Goal: Task Accomplishment & Management: Manage account settings

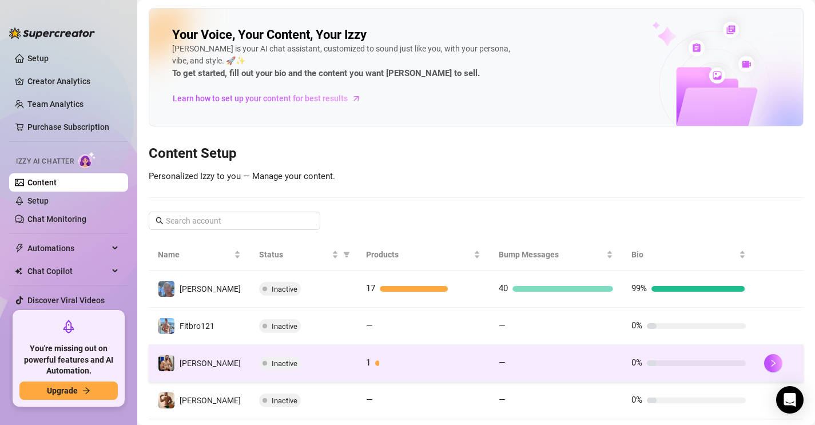
scroll to position [29, 0]
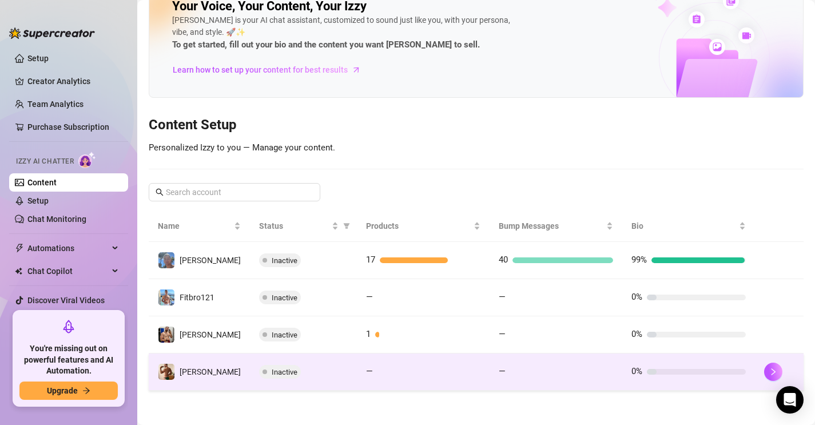
click at [363, 379] on td "—" at bounding box center [423, 372] width 133 height 37
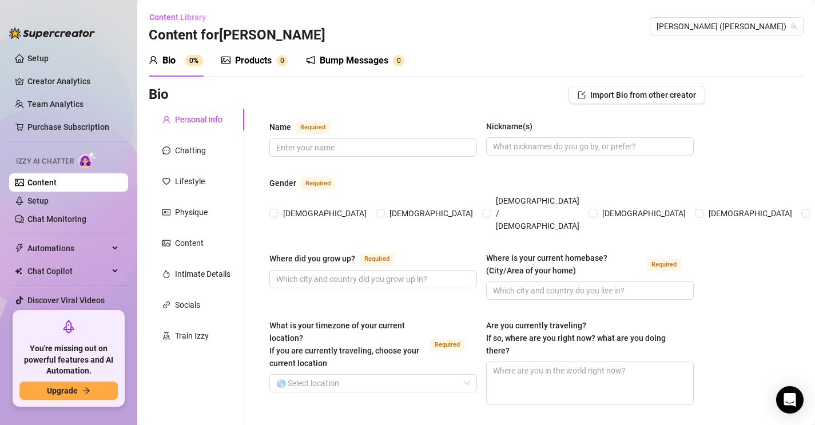
click at [261, 64] on div "Products" at bounding box center [253, 61] width 37 height 14
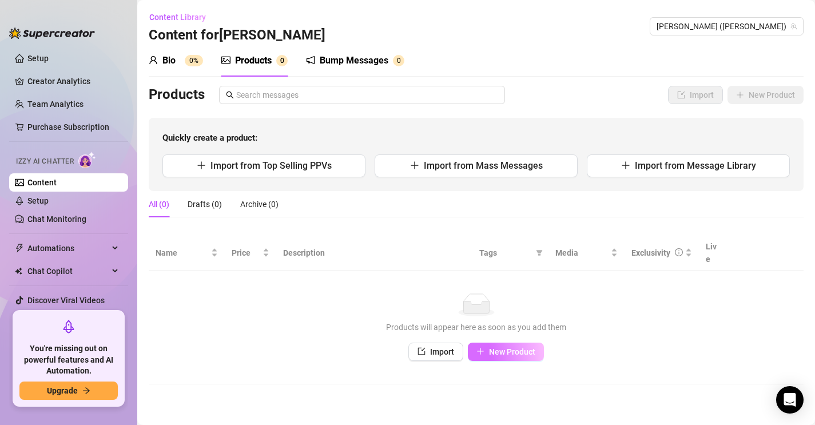
click at [503, 347] on span "New Product" at bounding box center [512, 351] width 46 height 9
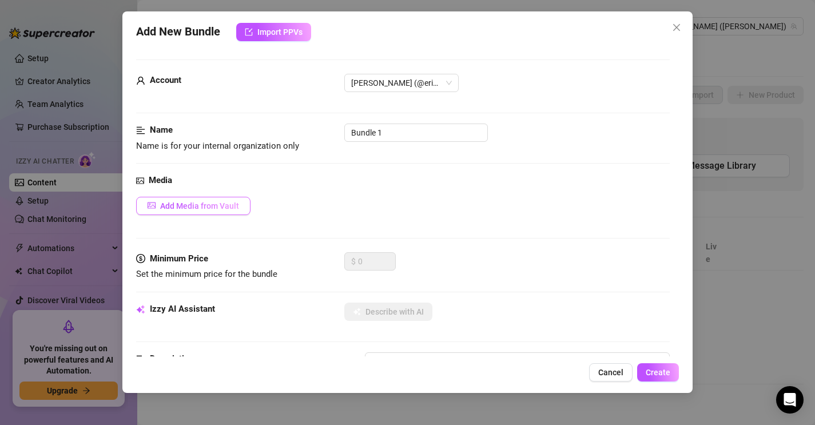
click at [229, 213] on button "Add Media from Vault" at bounding box center [193, 206] width 114 height 18
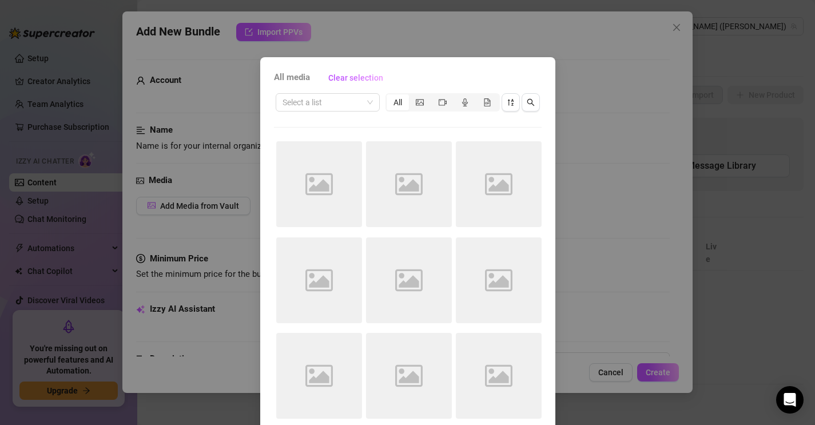
scroll to position [53, 0]
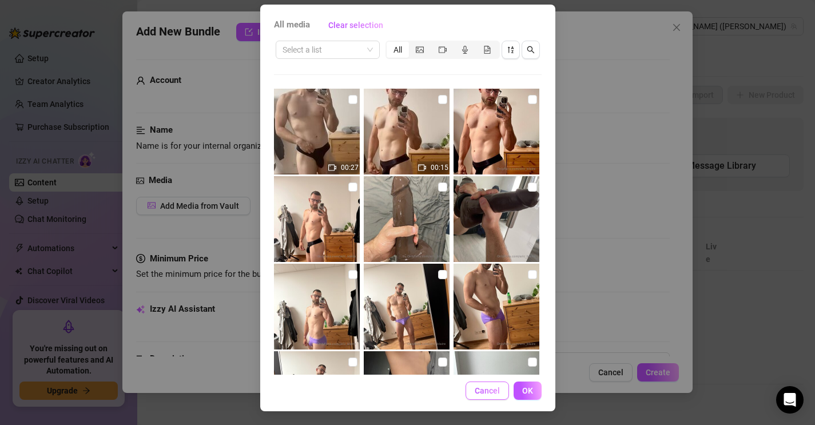
click at [490, 386] on span "Cancel" at bounding box center [487, 390] width 25 height 9
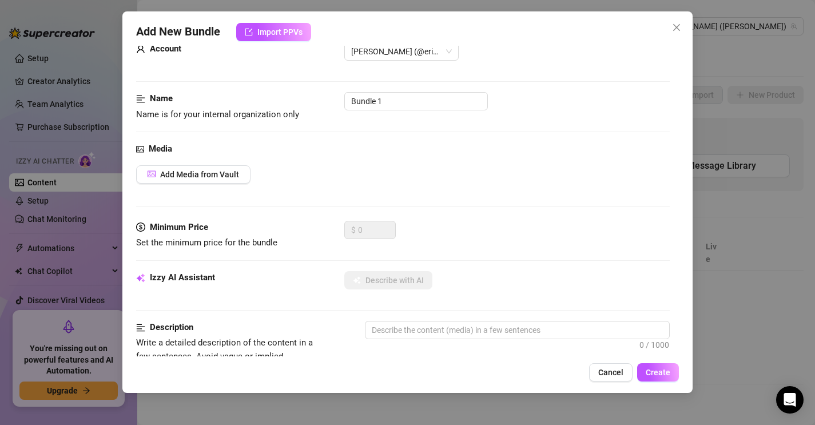
scroll to position [0, 0]
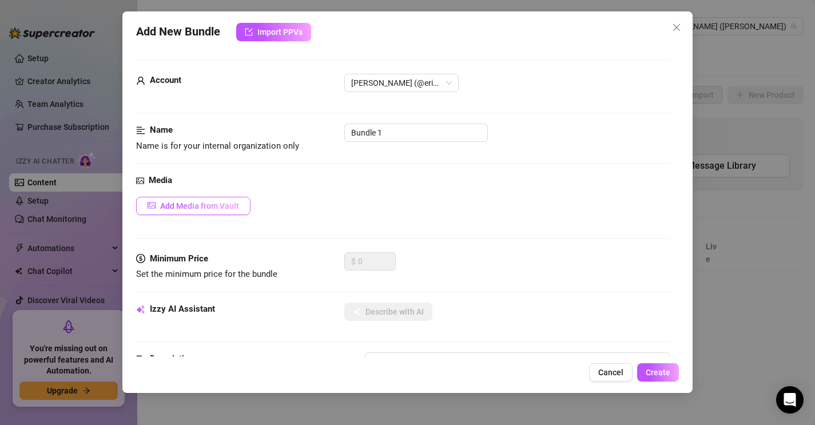
click at [217, 209] on span "Add Media from Vault" at bounding box center [199, 205] width 79 height 9
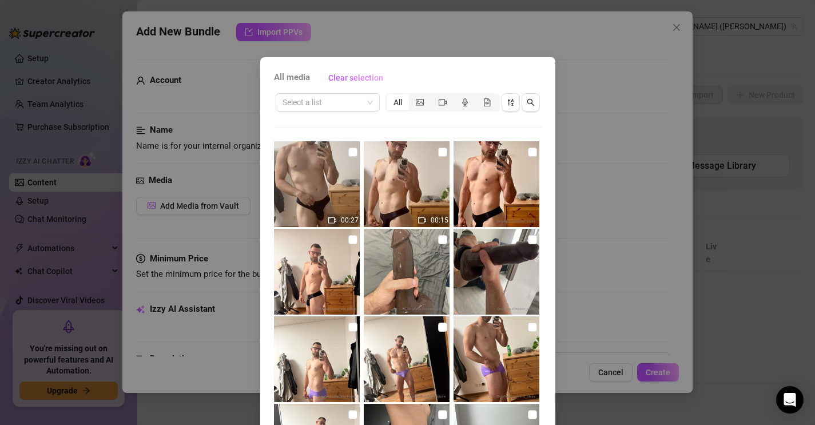
click at [584, 200] on div "All media Clear selection Select a list All 00:27 00:15 No more media Cancel OK" at bounding box center [407, 212] width 815 height 425
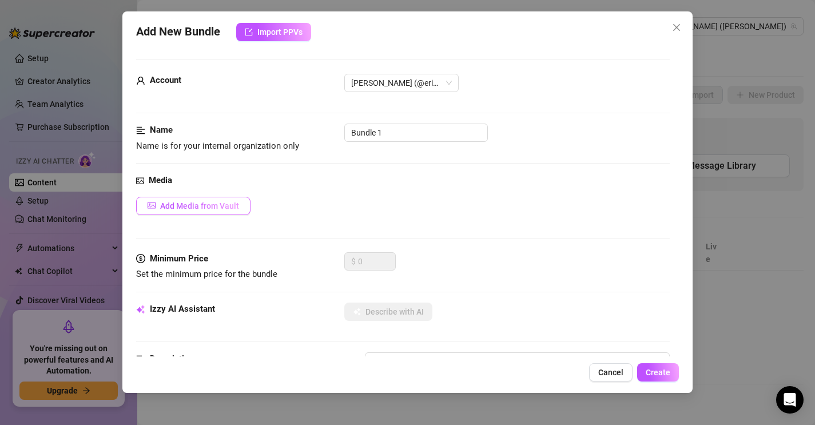
click at [214, 202] on span "Add Media from Vault" at bounding box center [199, 205] width 79 height 9
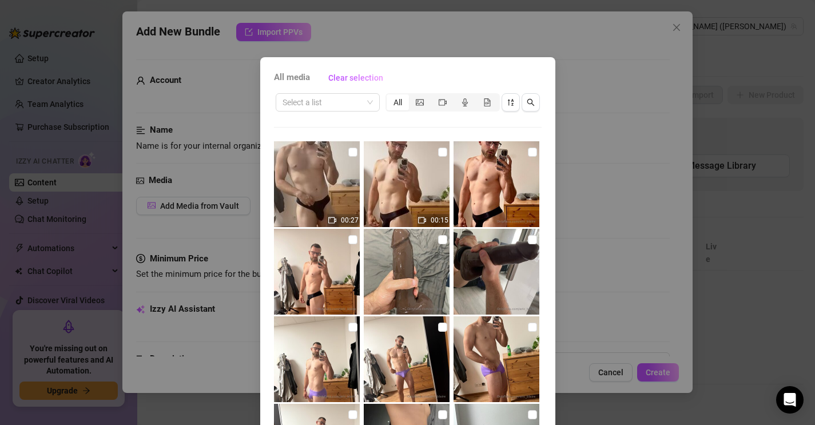
scroll to position [53, 0]
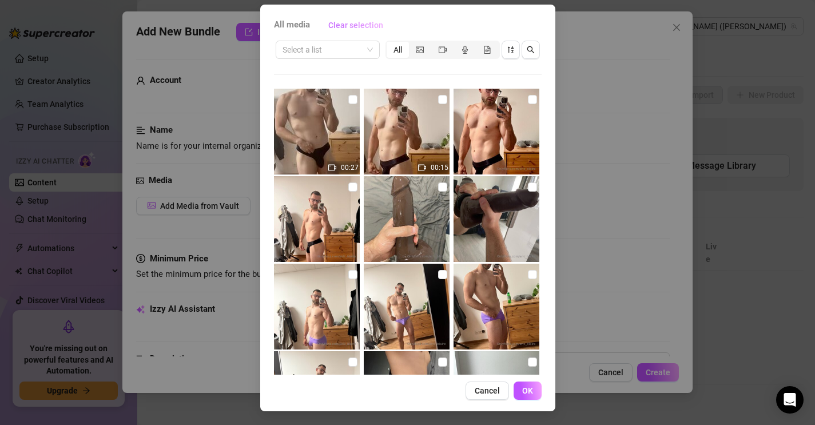
click at [353, 25] on span "Clear selection" at bounding box center [355, 25] width 55 height 9
click at [493, 385] on button "Cancel" at bounding box center [487, 391] width 43 height 18
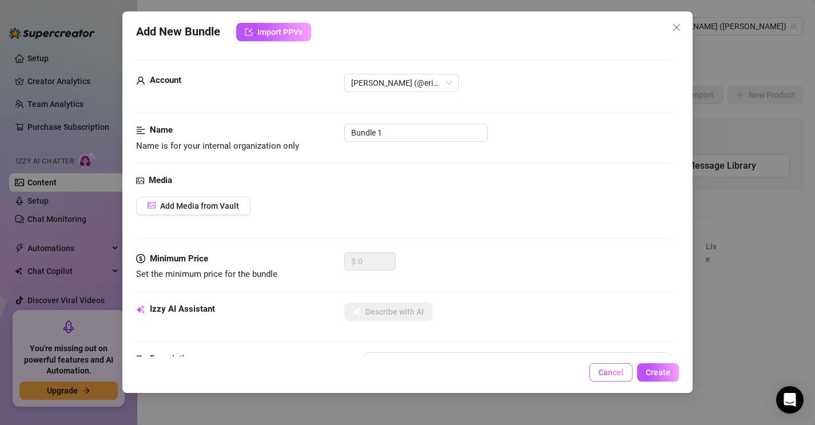
click at [628, 373] on button "Cancel" at bounding box center [610, 372] width 43 height 18
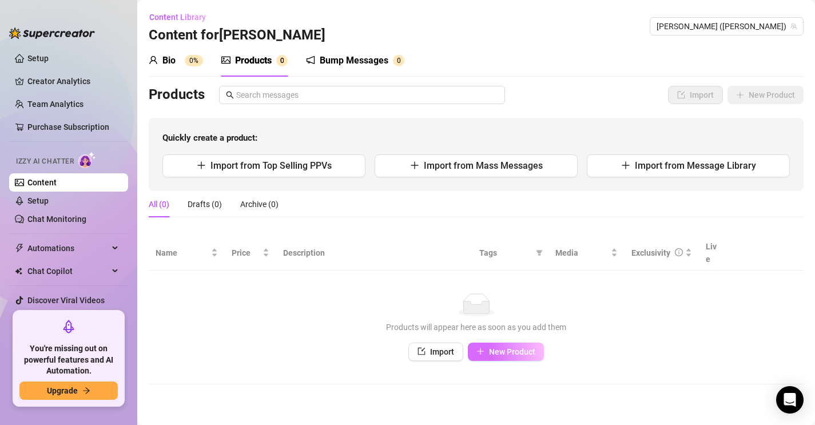
click at [523, 347] on span "New Product" at bounding box center [512, 351] width 46 height 9
type textarea "Type your message here..."
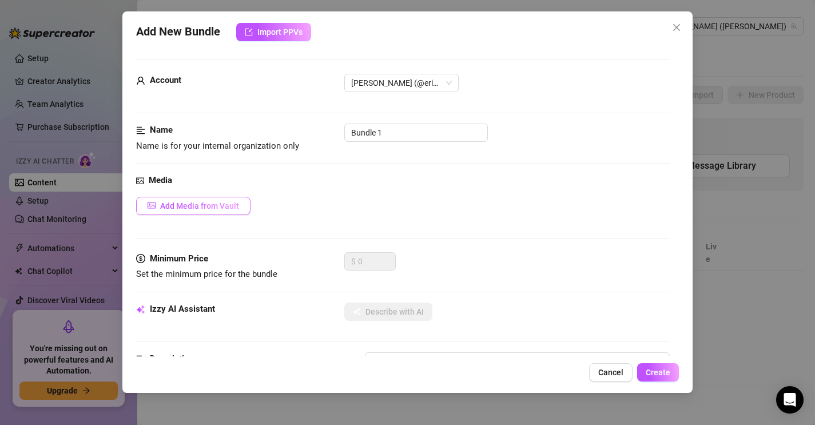
click at [208, 206] on span "Add Media from Vault" at bounding box center [199, 205] width 79 height 9
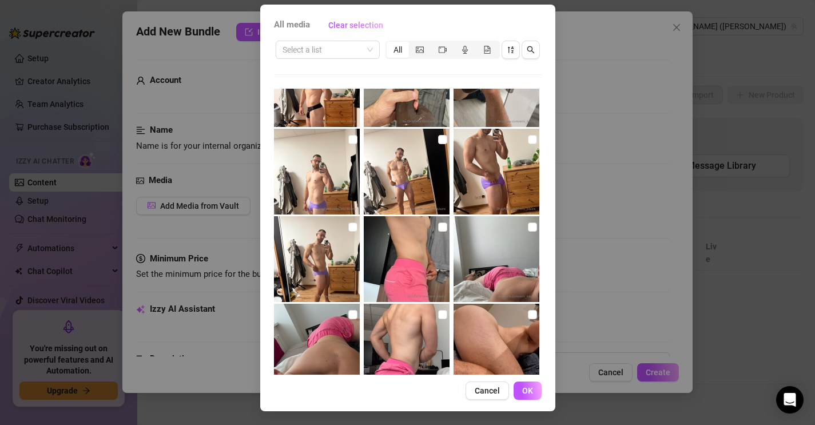
scroll to position [0, 0]
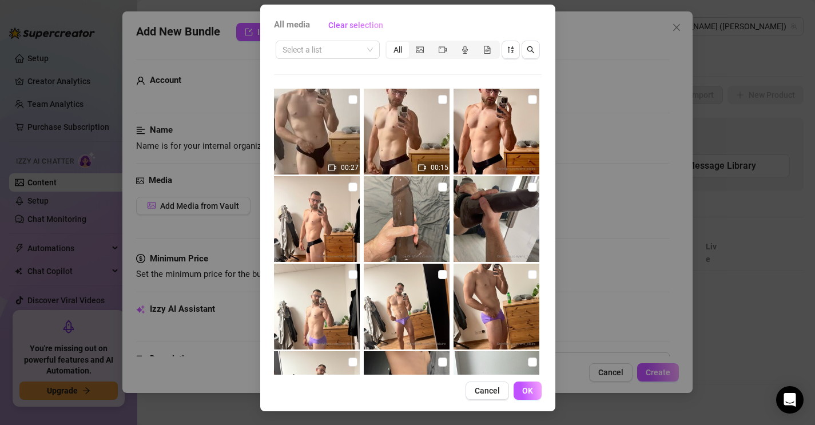
click at [347, 117] on img at bounding box center [317, 132] width 86 height 86
checkbox input "false"
click at [498, 388] on span "Cancel" at bounding box center [487, 390] width 25 height 9
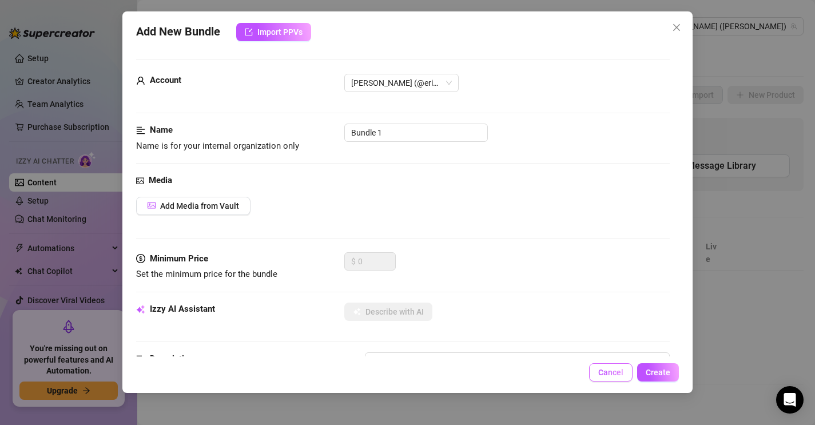
click at [597, 376] on button "Cancel" at bounding box center [610, 372] width 43 height 18
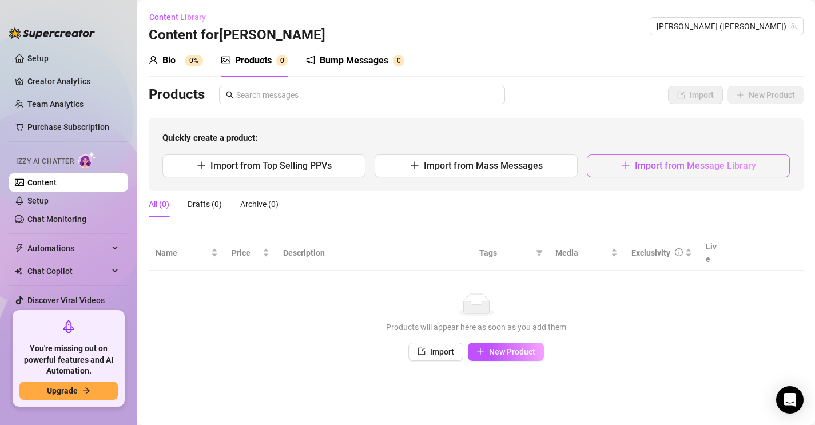
click at [668, 164] on span "Import from Message Library" at bounding box center [695, 165] width 121 height 11
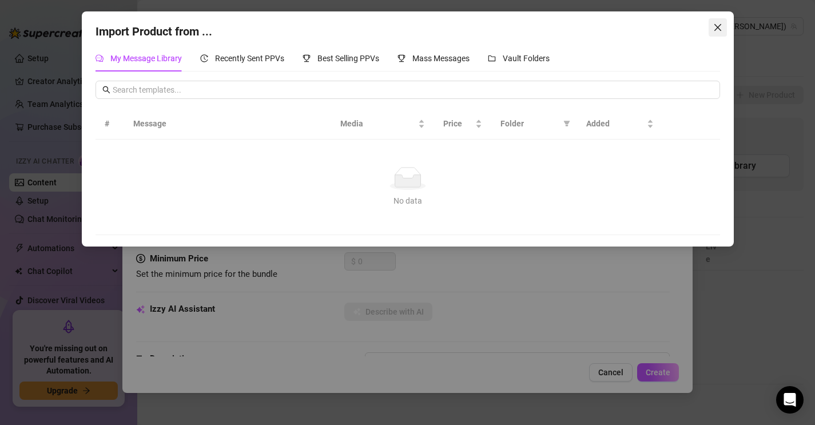
click at [720, 26] on icon "close" at bounding box center [717, 27] width 9 height 9
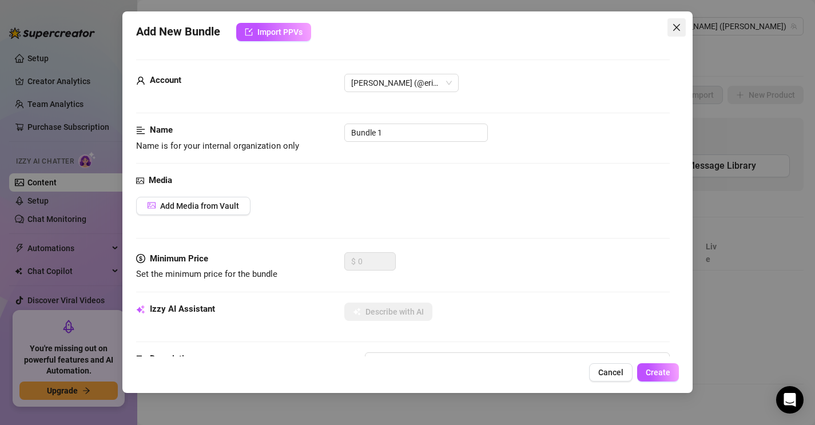
click at [670, 34] on button "Close" at bounding box center [677, 27] width 18 height 18
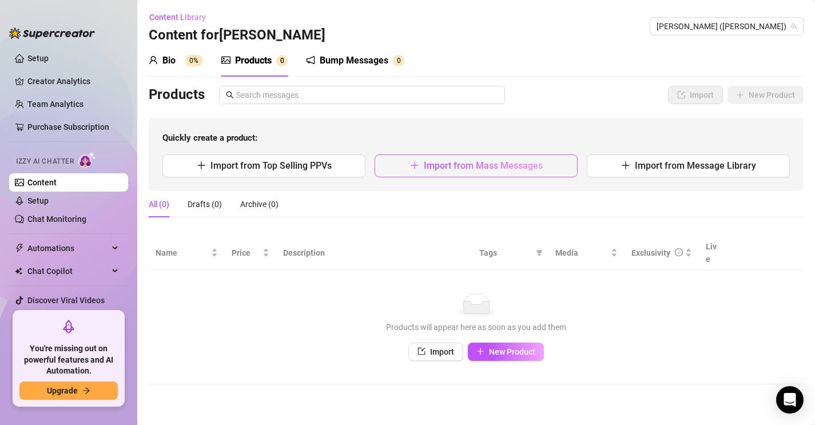
click at [501, 168] on span "Import from Mass Messages" at bounding box center [483, 165] width 119 height 11
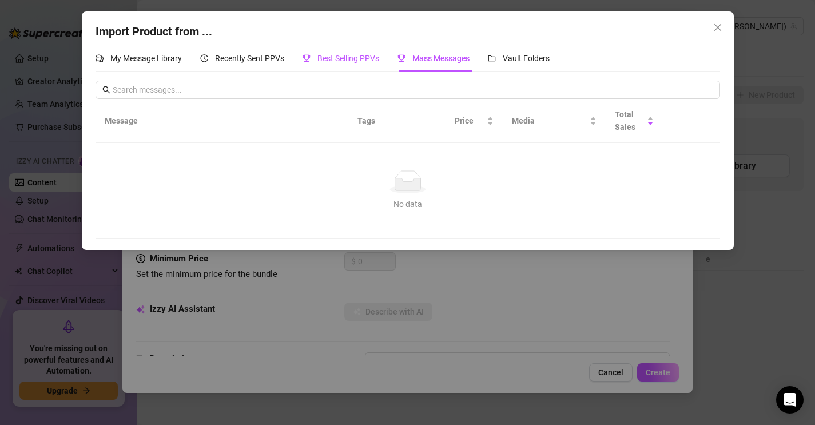
click at [364, 58] on span "Best Selling PPVs" at bounding box center [348, 58] width 62 height 9
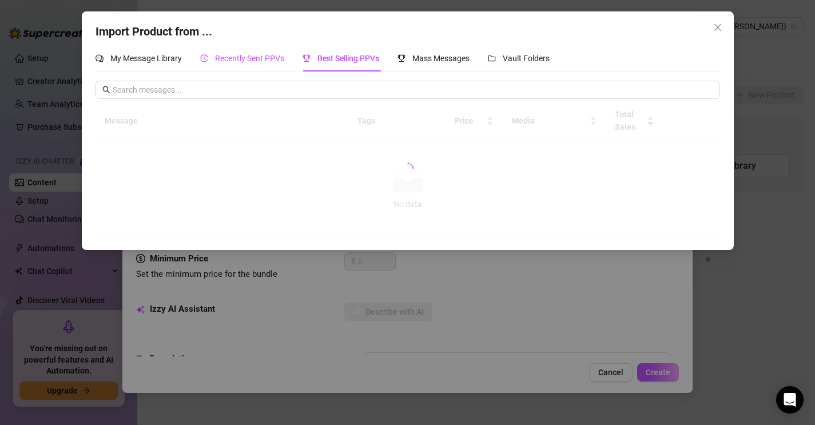
click at [260, 57] on span "Recently Sent PPVs" at bounding box center [249, 58] width 69 height 9
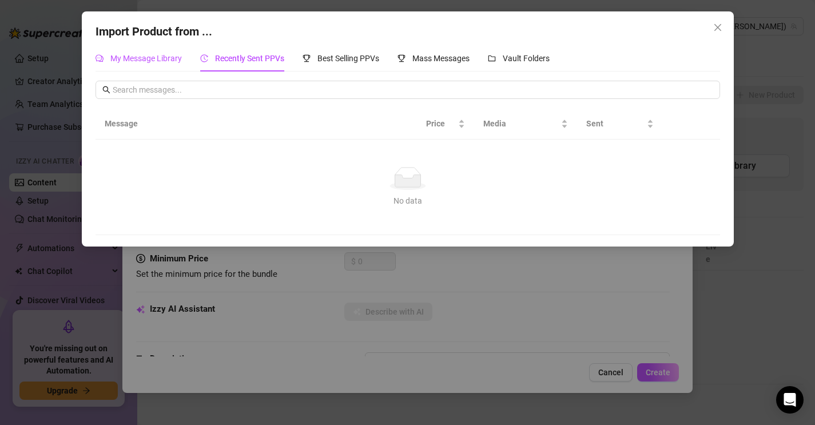
click at [162, 59] on span "My Message Library" at bounding box center [146, 58] width 72 height 9
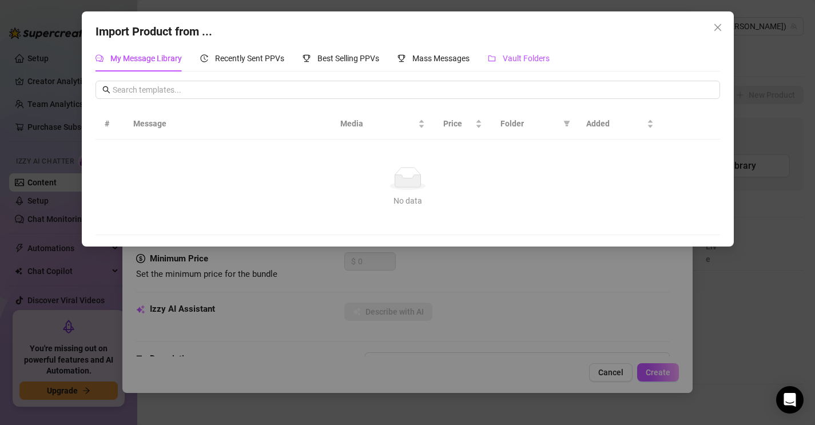
click at [548, 54] on span "Vault Folders" at bounding box center [526, 58] width 47 height 9
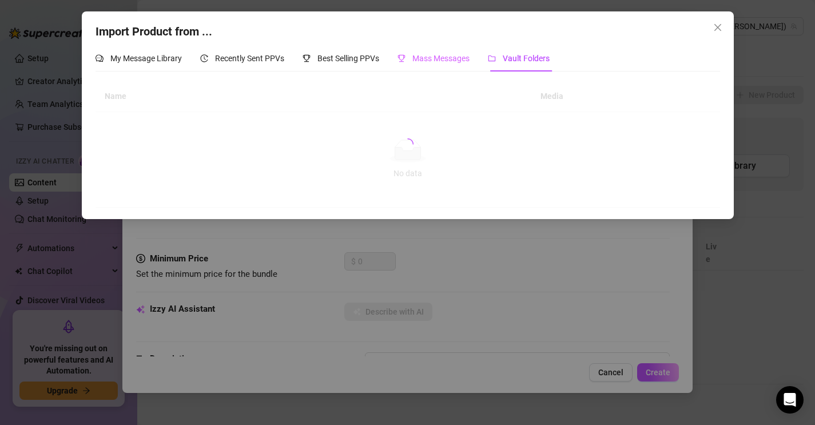
click at [454, 46] on div "Mass Messages" at bounding box center [434, 58] width 72 height 26
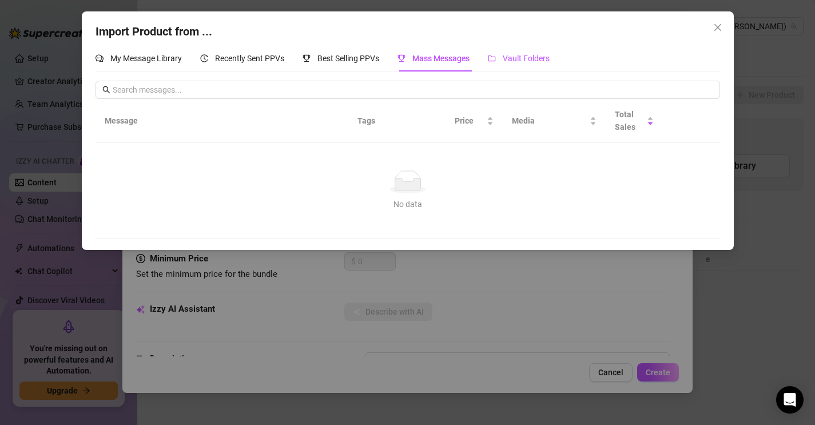
click at [535, 61] on span "Vault Folders" at bounding box center [526, 58] width 47 height 9
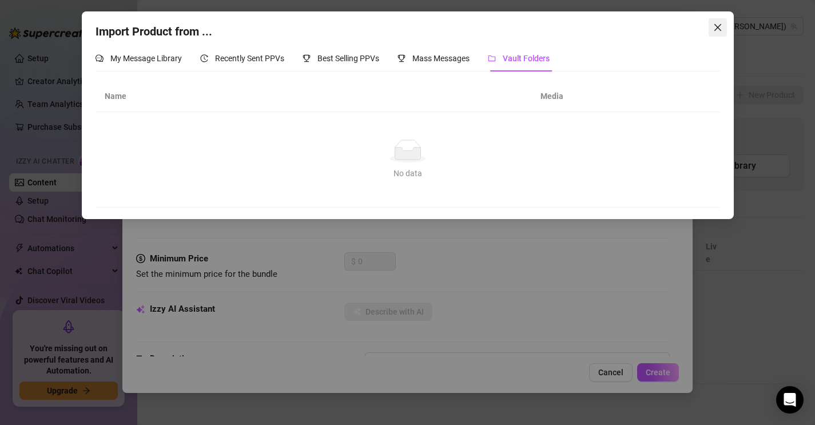
click at [709, 27] on span "Close" at bounding box center [718, 27] width 18 height 9
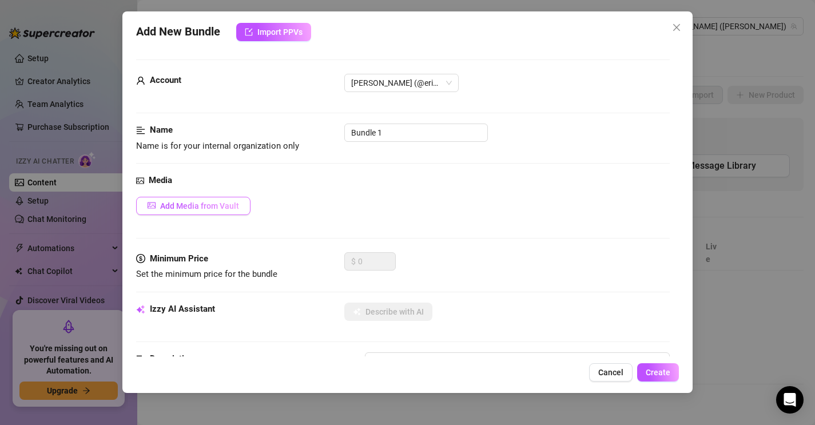
click at [221, 206] on span "Add Media from Vault" at bounding box center [199, 205] width 79 height 9
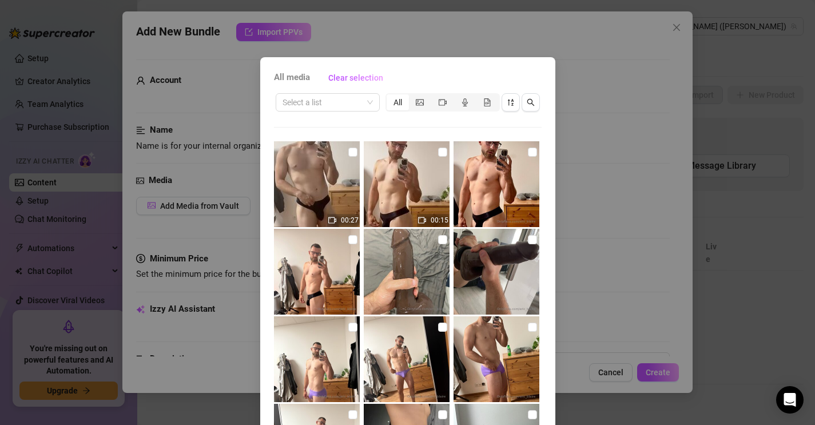
click at [594, 201] on div "All media Clear selection Select a list All 00:27 00:15 No more media Cancel OK" at bounding box center [407, 212] width 815 height 425
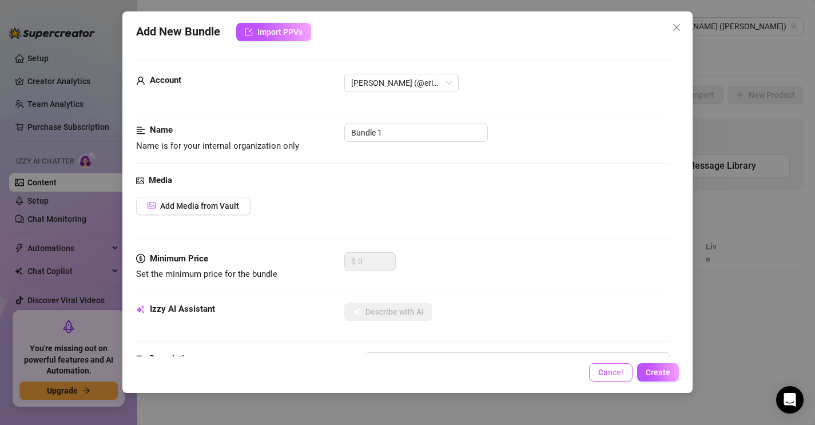
click at [622, 379] on button "Cancel" at bounding box center [610, 372] width 43 height 18
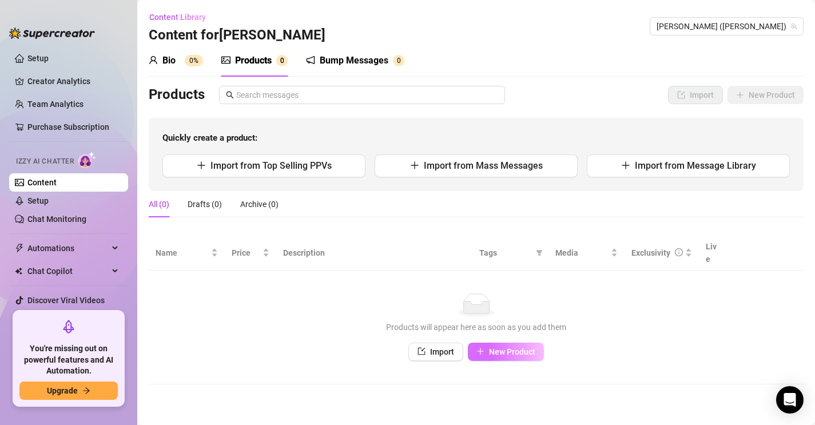
click at [514, 347] on span "New Product" at bounding box center [512, 351] width 46 height 9
type textarea "Type your message here..."
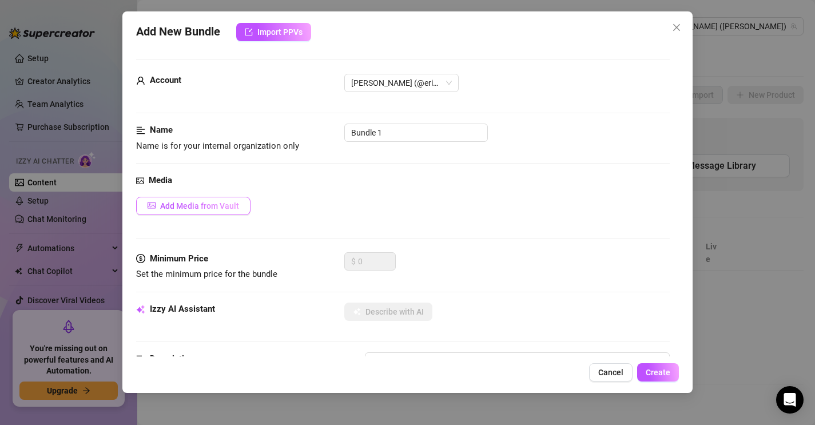
click at [241, 209] on button "Add Media from Vault" at bounding box center [193, 206] width 114 height 18
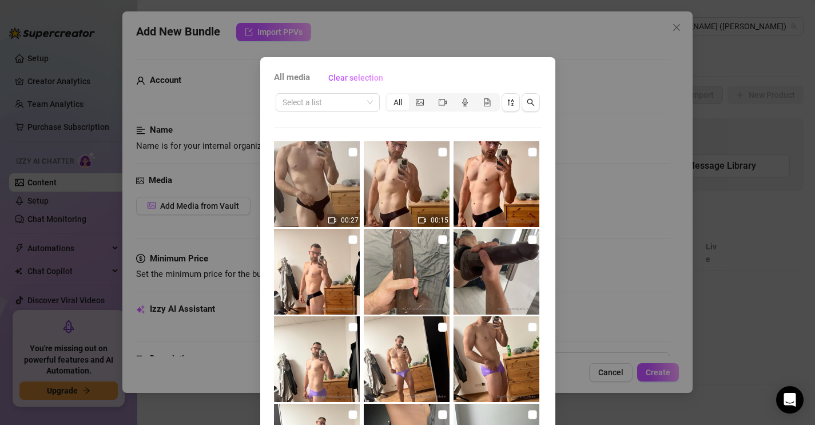
click at [567, 262] on div "All media Clear selection Select a list All 00:27 00:15 No more media Cancel OK" at bounding box center [407, 212] width 815 height 425
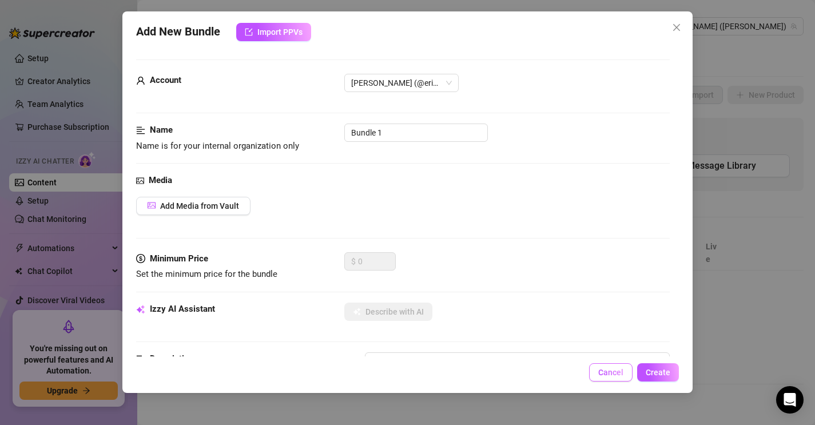
click at [619, 368] on span "Cancel" at bounding box center [610, 372] width 25 height 9
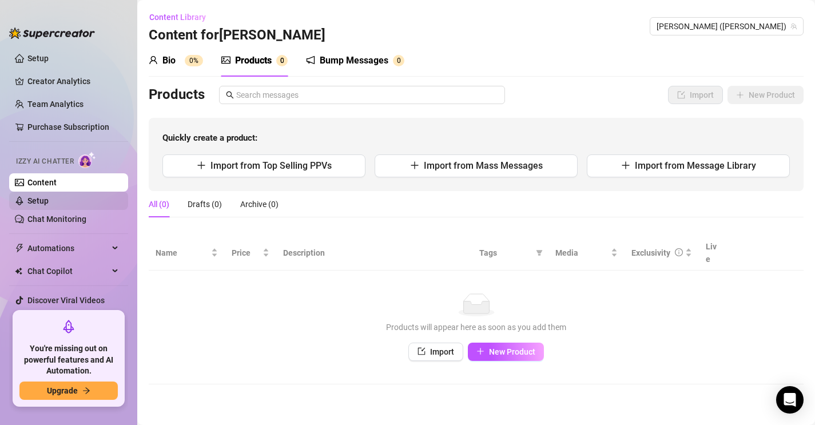
click at [42, 205] on link "Setup" at bounding box center [37, 200] width 21 height 9
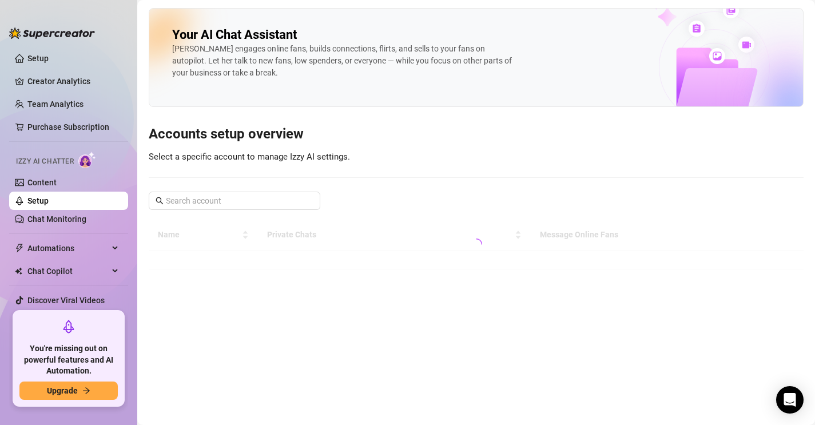
click at [69, 169] on div "Izzy AI Chatter" at bounding box center [67, 160] width 121 height 26
click at [57, 178] on link "Content" at bounding box center [41, 182] width 29 height 9
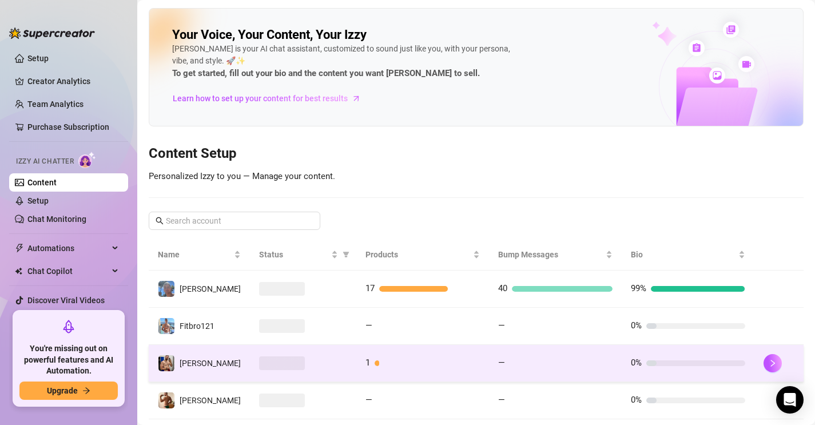
scroll to position [29, 0]
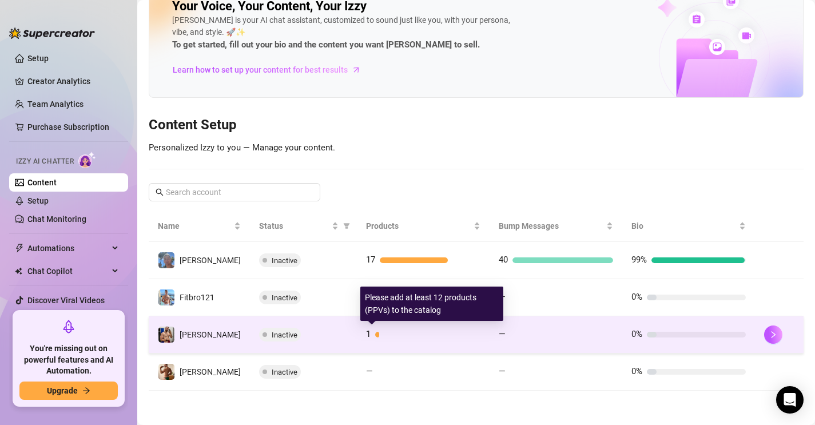
click at [450, 340] on div "1" at bounding box center [423, 335] width 114 height 14
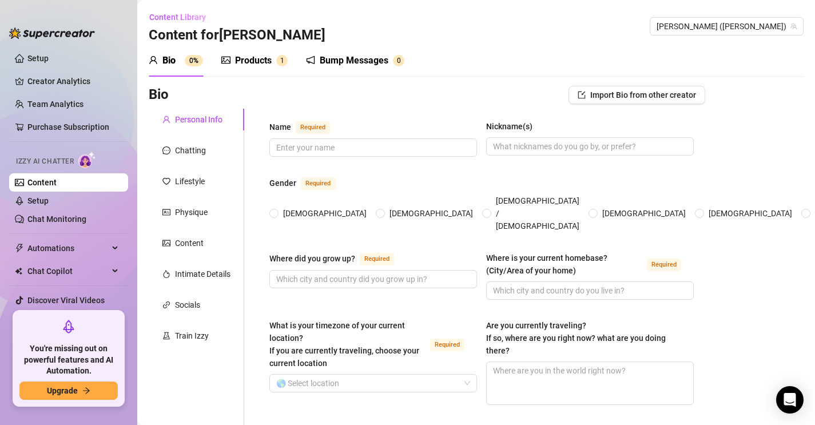
click at [251, 60] on div "Products" at bounding box center [253, 61] width 37 height 14
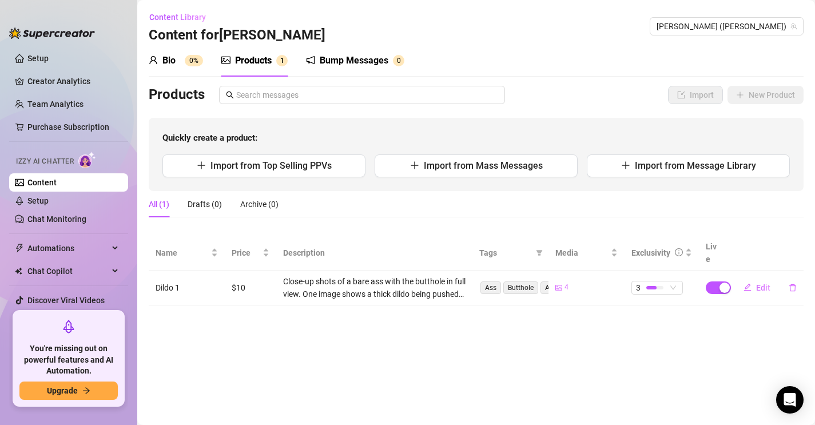
click at [43, 184] on link "Content" at bounding box center [41, 182] width 29 height 9
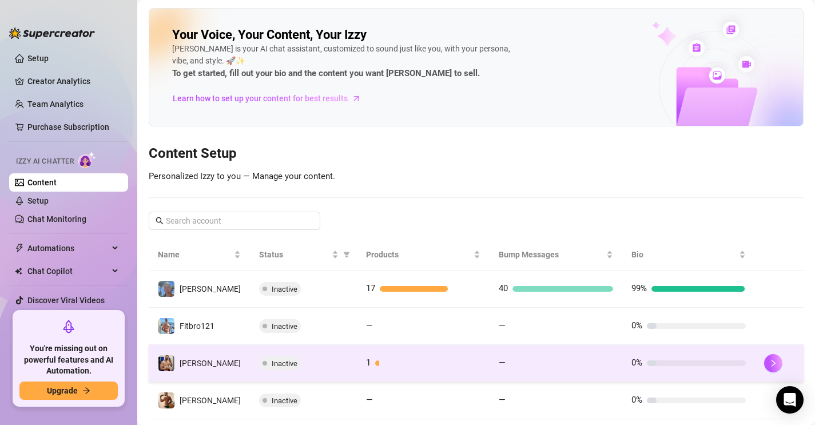
scroll to position [29, 0]
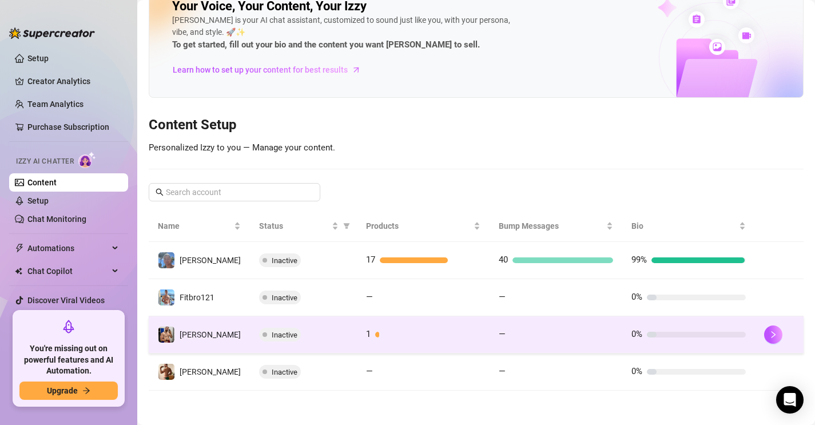
click at [338, 339] on div "Inactive" at bounding box center [303, 335] width 89 height 14
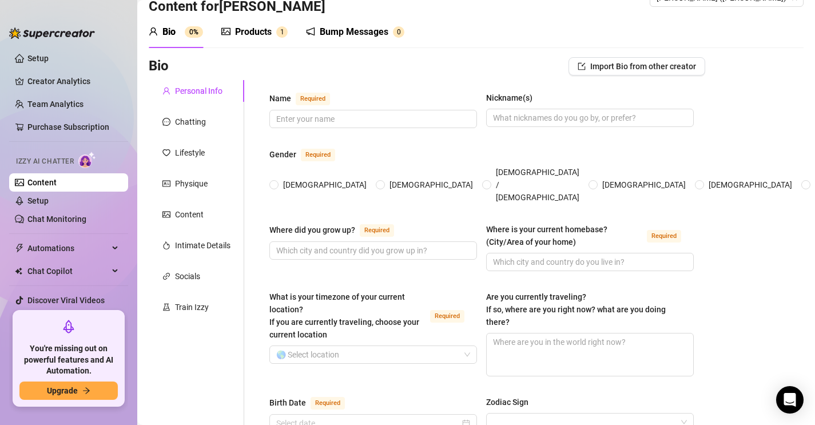
click at [245, 38] on div "Products" at bounding box center [253, 32] width 37 height 14
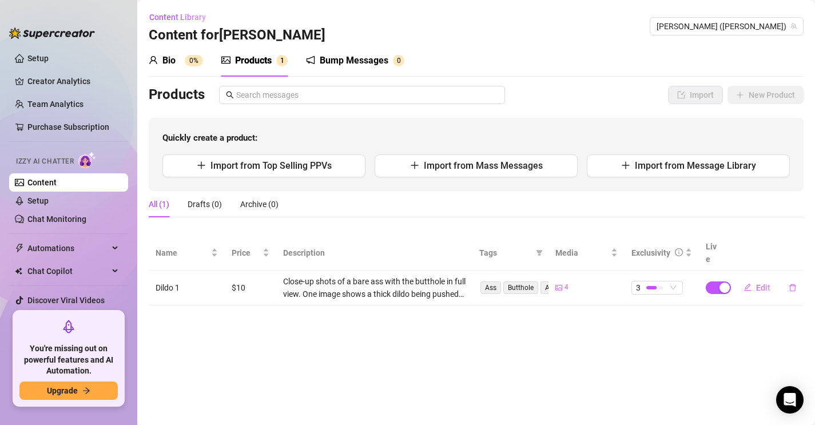
click at [427, 275] on div "Close-up shots of a bare ass with the butthole in full view. One image shows a …" at bounding box center [374, 287] width 183 height 25
click at [569, 282] on div "4" at bounding box center [586, 287] width 62 height 11
click at [793, 279] on button "button" at bounding box center [793, 288] width 26 height 18
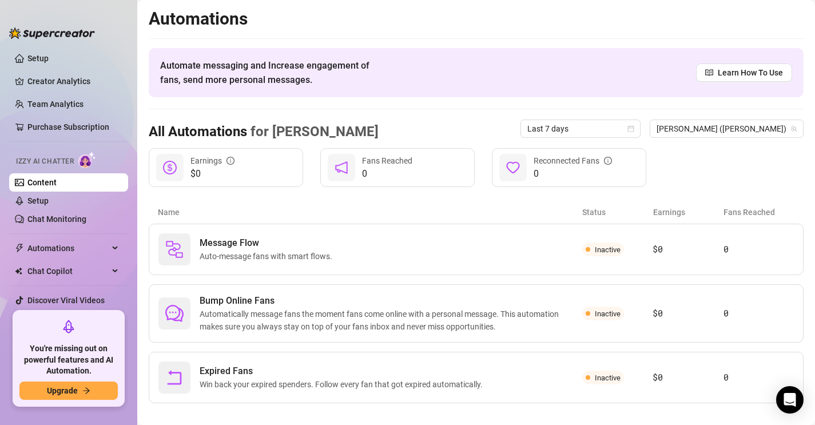
click at [53, 181] on link "Content" at bounding box center [41, 182] width 29 height 9
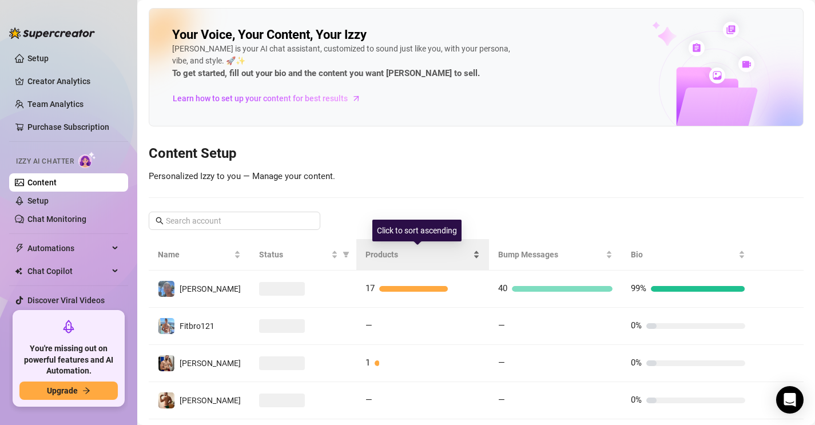
scroll to position [29, 0]
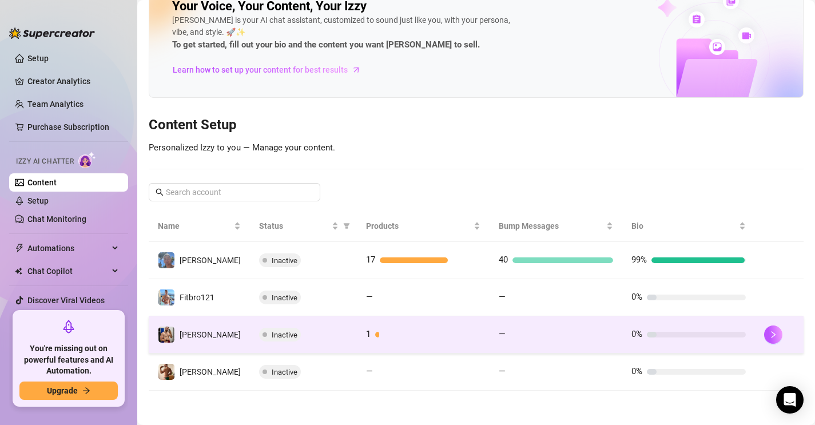
click at [432, 343] on td "1" at bounding box center [423, 334] width 133 height 37
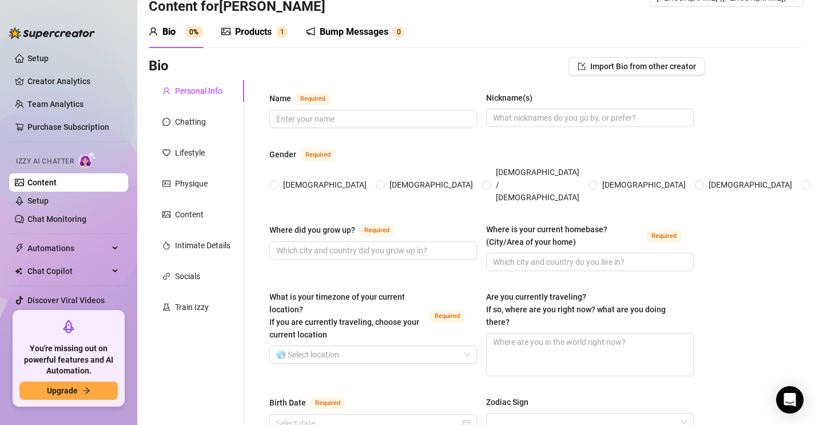
click at [252, 23] on div "Products 1" at bounding box center [254, 32] width 66 height 32
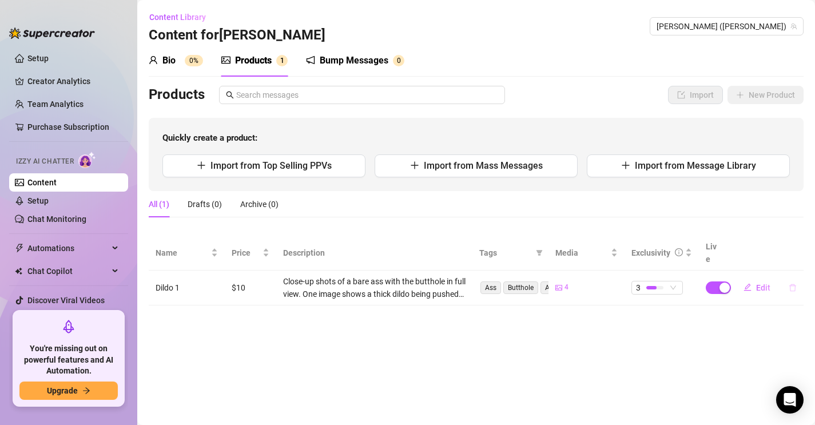
click at [789, 284] on icon "delete" at bounding box center [792, 287] width 7 height 7
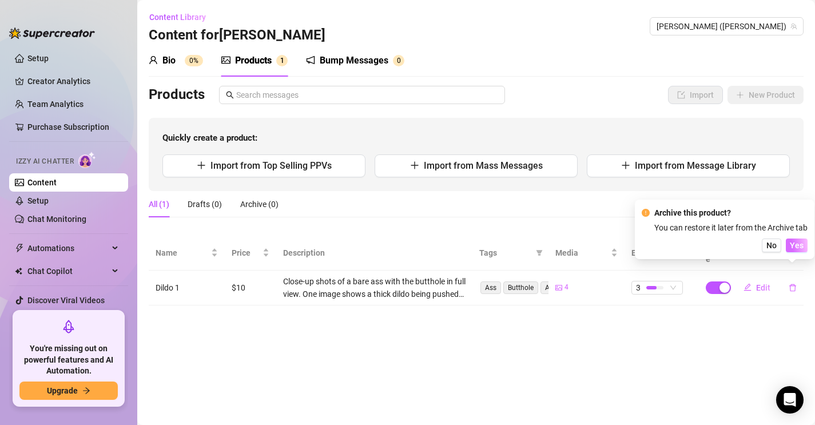
click at [797, 245] on span "Yes" at bounding box center [797, 245] width 14 height 9
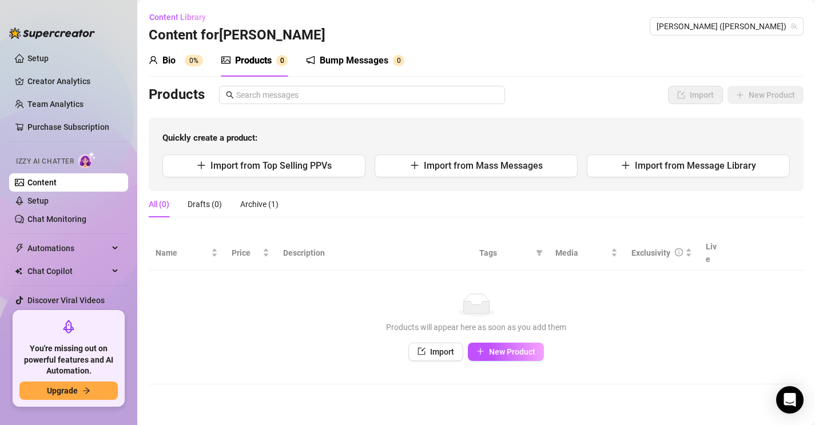
click at [47, 180] on link "Content" at bounding box center [41, 182] width 29 height 9
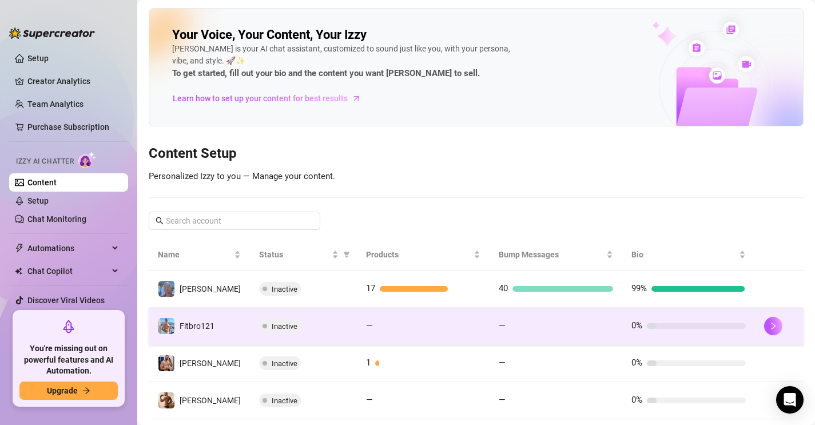
scroll to position [29, 0]
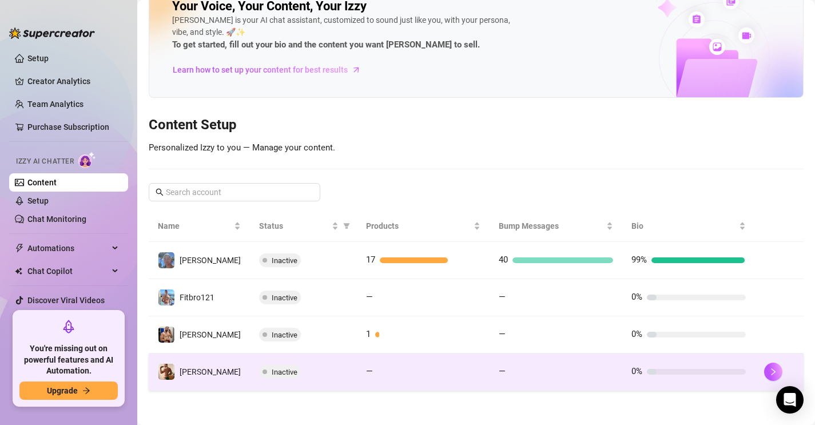
click at [304, 374] on div "Inactive" at bounding box center [303, 372] width 89 height 14
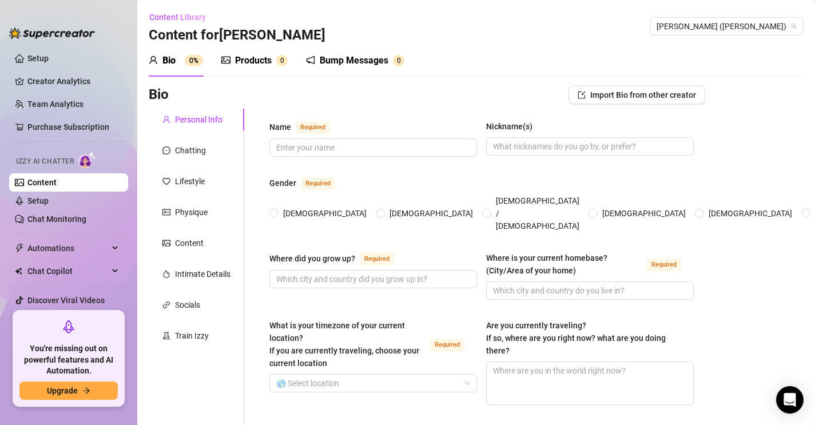
click at [236, 63] on div "Products" at bounding box center [253, 61] width 37 height 14
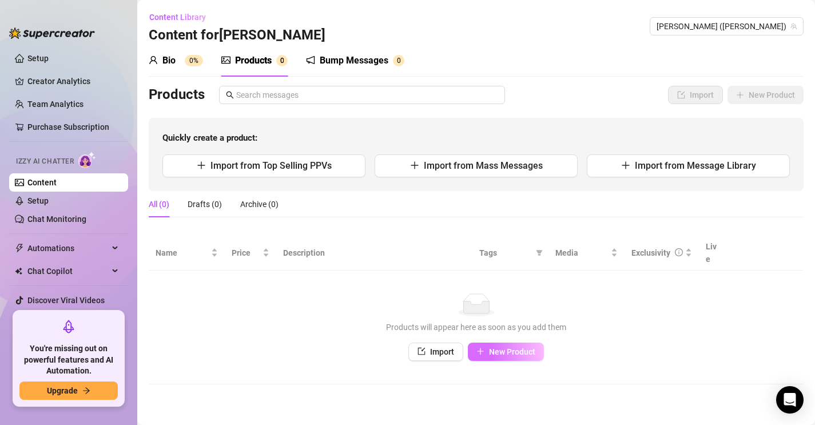
click at [516, 347] on span "New Product" at bounding box center [512, 351] width 46 height 9
type textarea "Type your message here..."
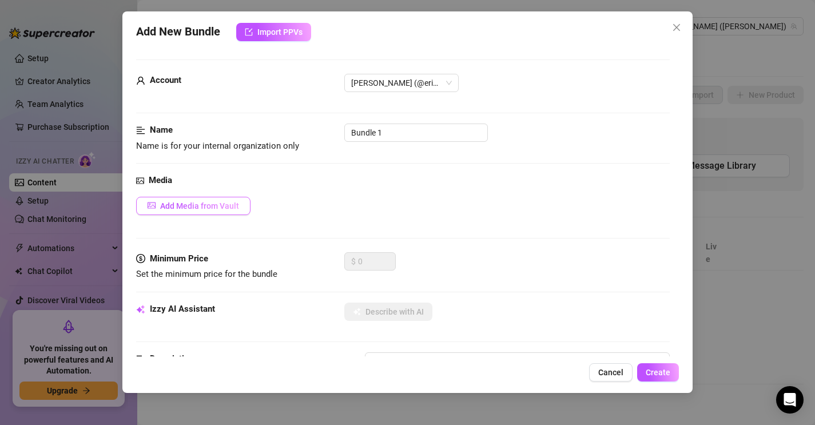
click at [224, 204] on span "Add Media from Vault" at bounding box center [199, 205] width 79 height 9
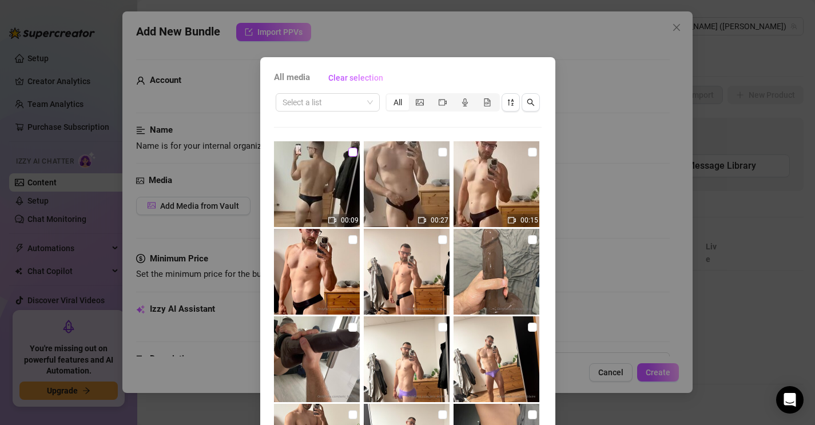
click at [354, 152] on input "checkbox" at bounding box center [352, 152] width 9 height 9
checkbox input "true"
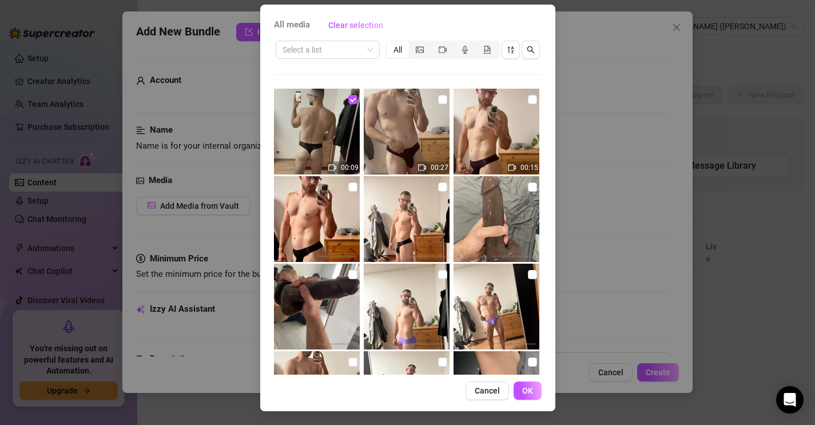
scroll to position [51, 0]
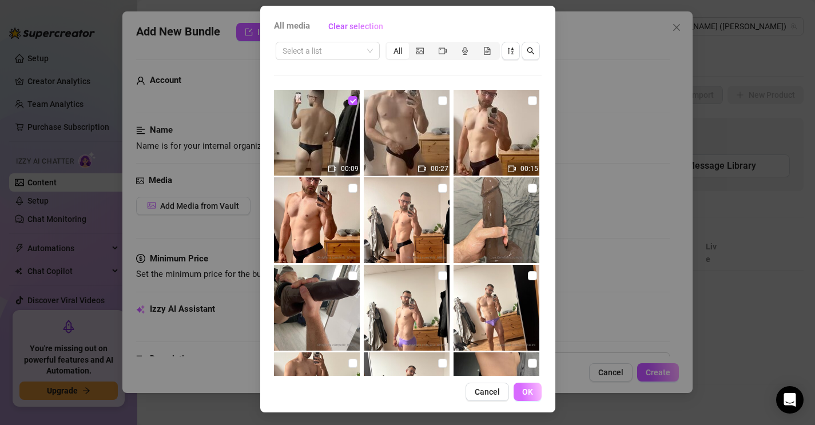
click at [530, 396] on button "OK" at bounding box center [528, 392] width 28 height 18
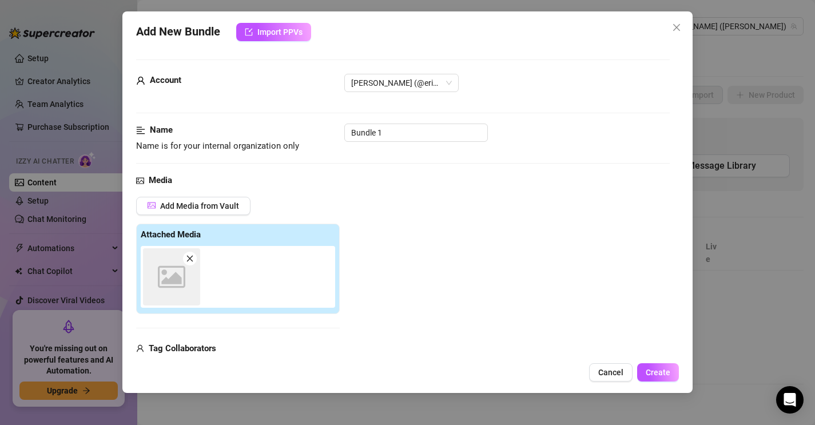
scroll to position [11, 0]
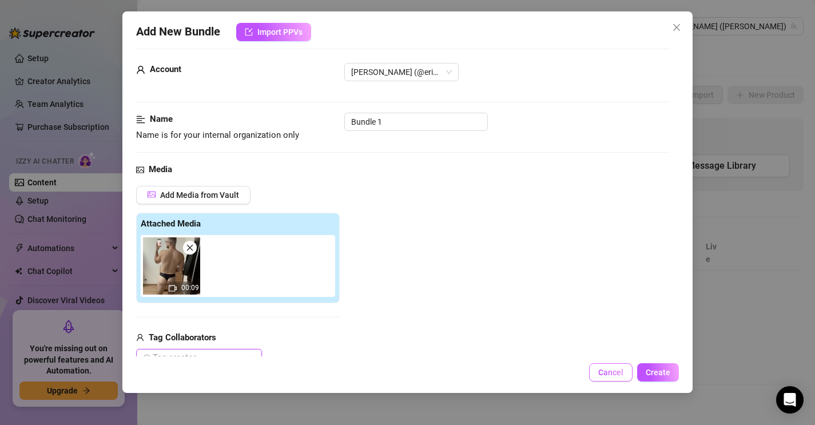
click at [613, 377] on span "Cancel" at bounding box center [610, 372] width 25 height 9
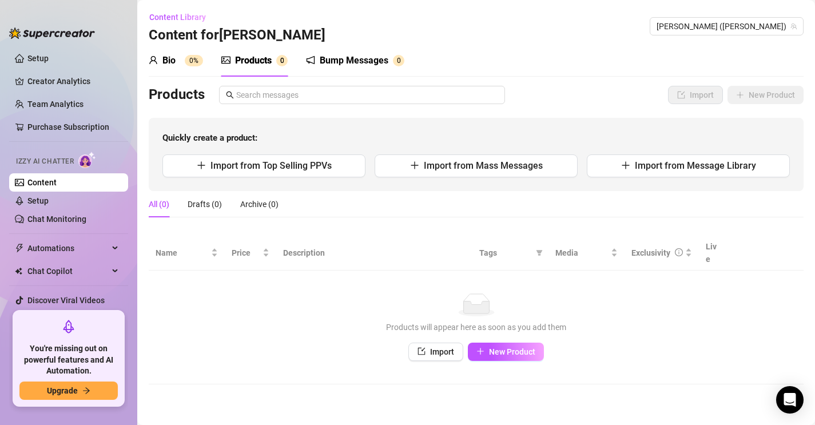
click at [517, 114] on div "Products Import New Product Quickly create a product: Import from Top Selling P…" at bounding box center [476, 138] width 655 height 105
